Goal: Transaction & Acquisition: Book appointment/travel/reservation

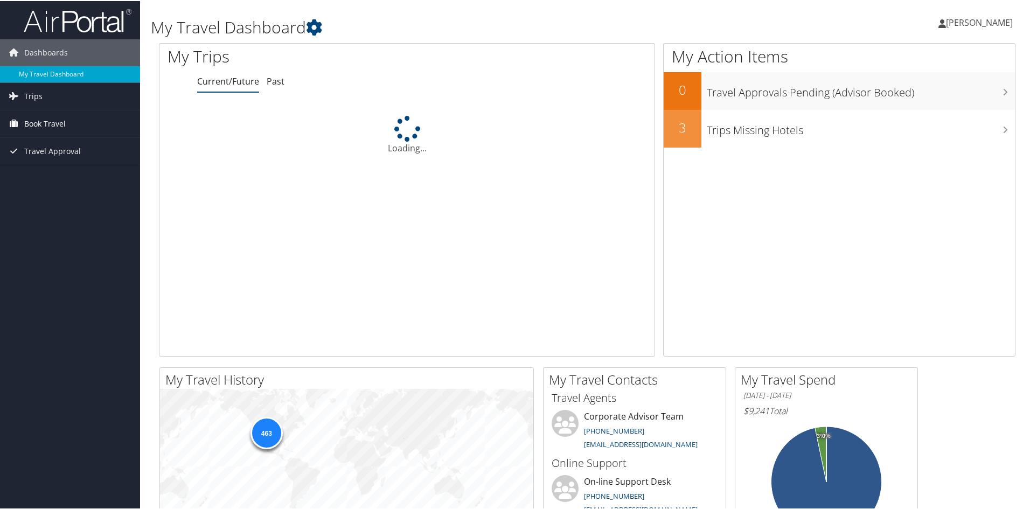
click at [54, 122] on span "Book Travel" at bounding box center [44, 122] width 41 height 27
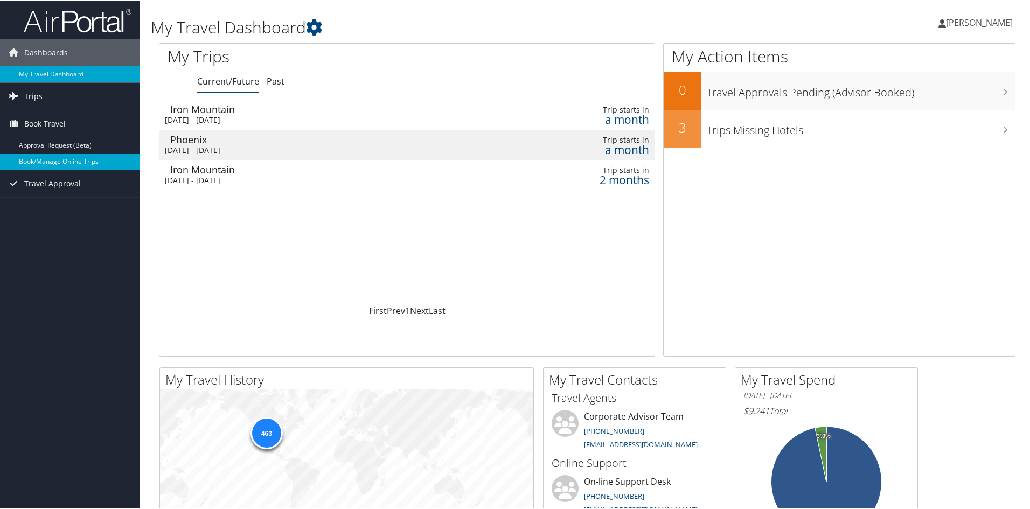
click at [77, 159] on link "Book/Manage Online Trips" at bounding box center [70, 160] width 140 height 16
